Goal: Task Accomplishment & Management: Manage account settings

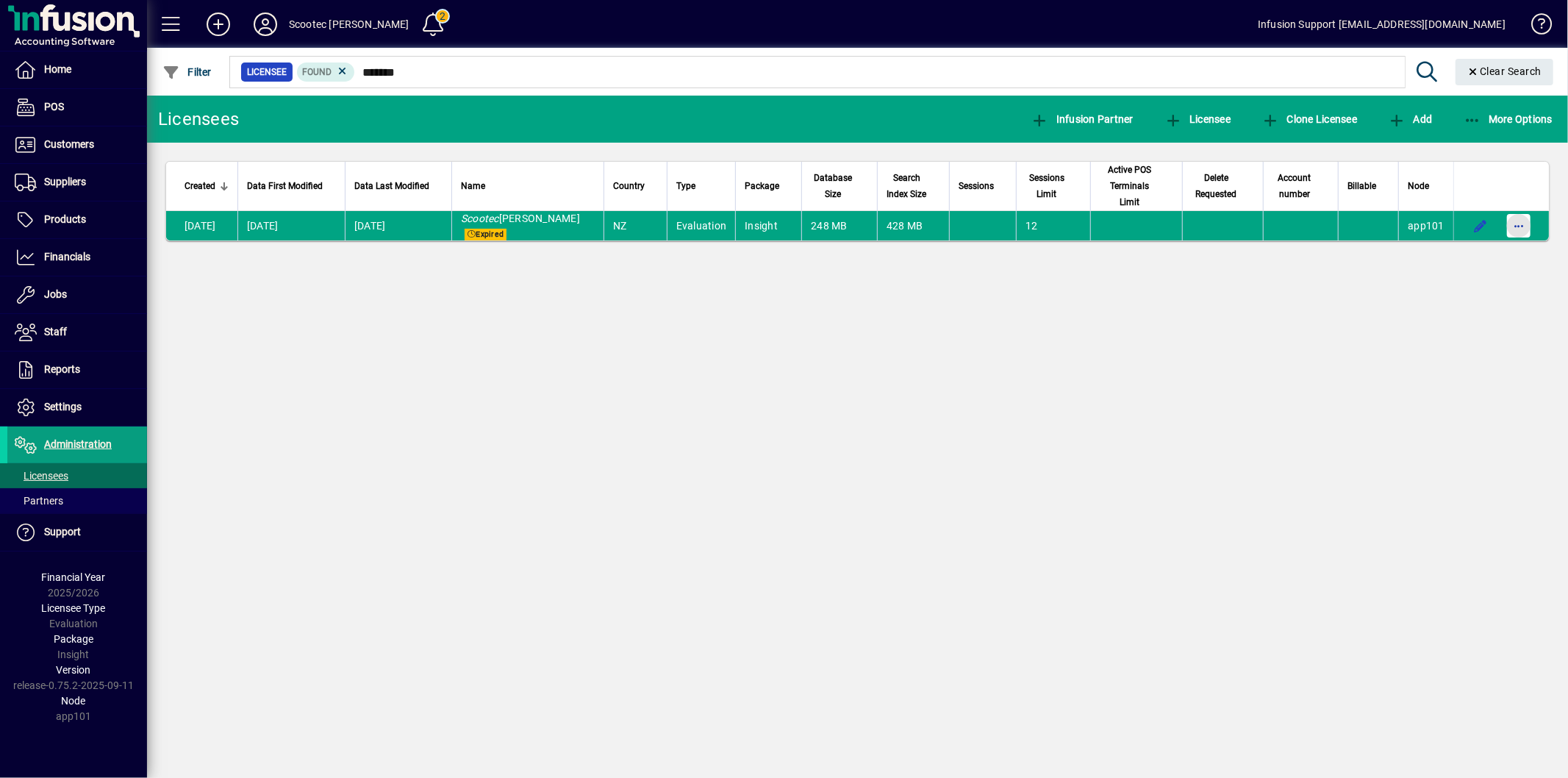
click at [1522, 208] on span "button" at bounding box center [1519, 226] width 35 height 35
click at [1465, 239] on span "Request licensee be deleted" at bounding box center [1443, 241] width 153 height 18
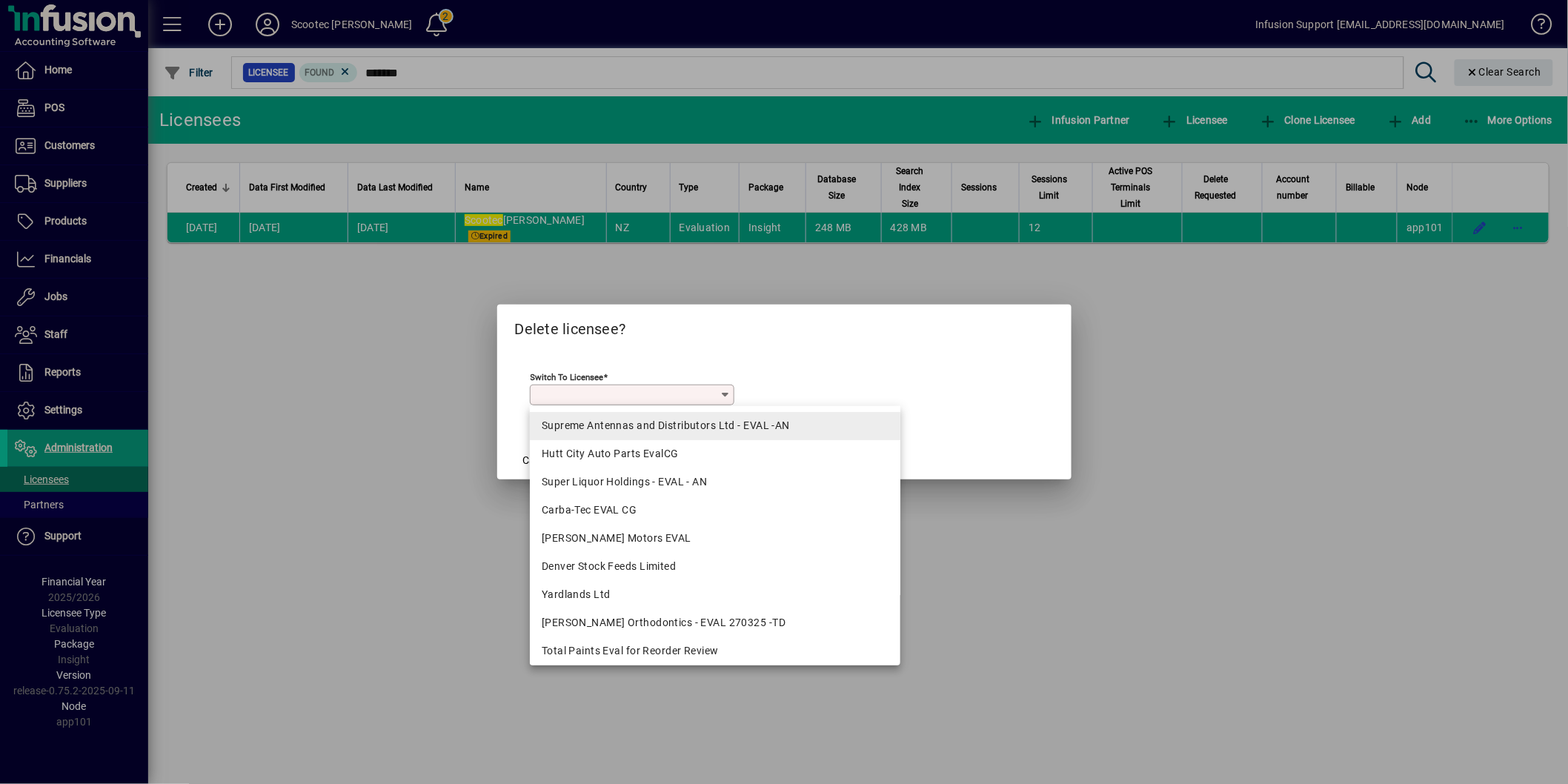
click at [655, 430] on div "Supreme Antennas and Distributors Ltd - EVAL -AN" at bounding box center [715, 425] width 347 height 15
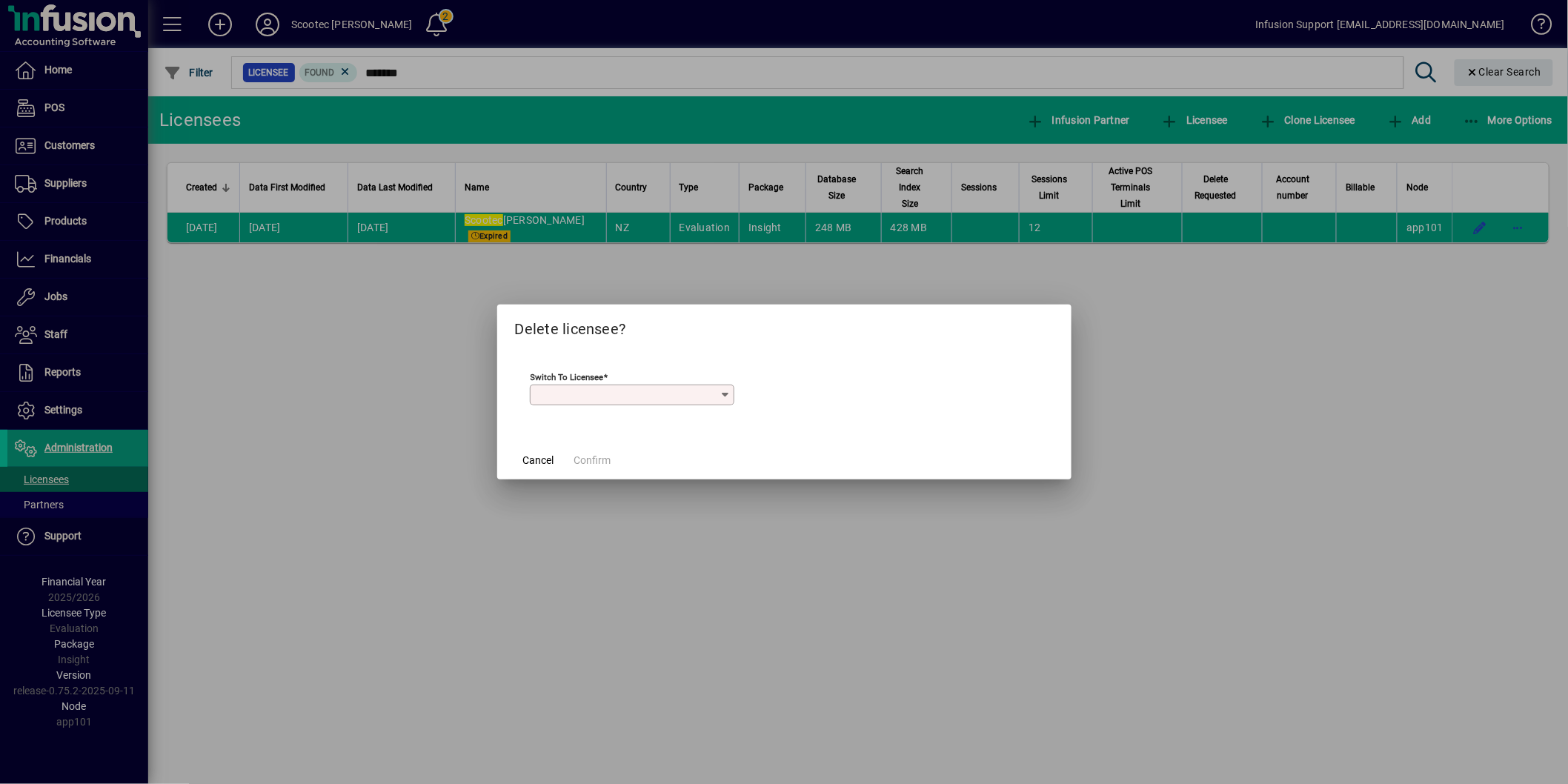
type input "**********"
click at [597, 447] on span at bounding box center [593, 461] width 49 height 35
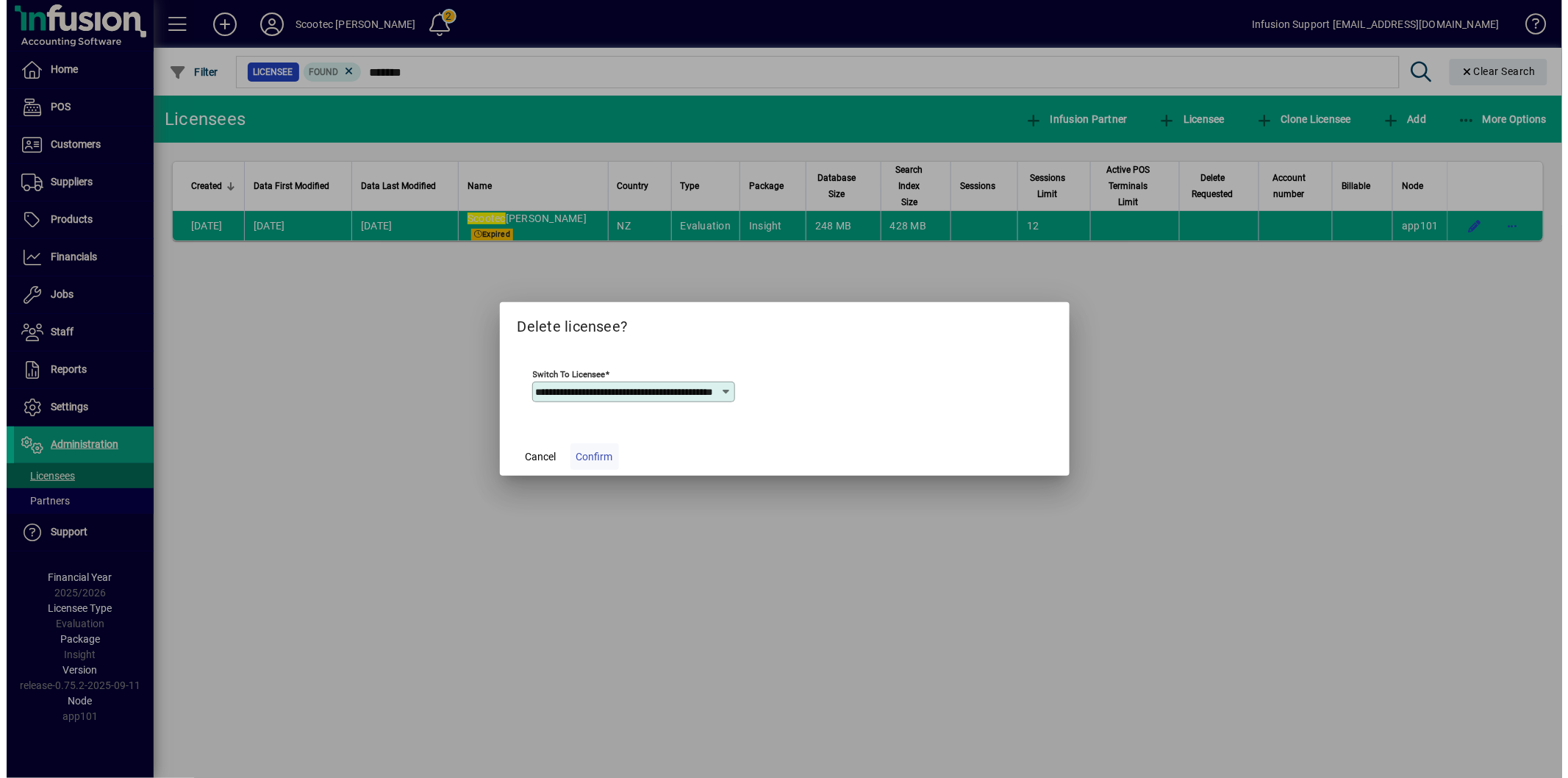
scroll to position [0, 0]
